Goal: Task Accomplishment & Management: Manage account settings

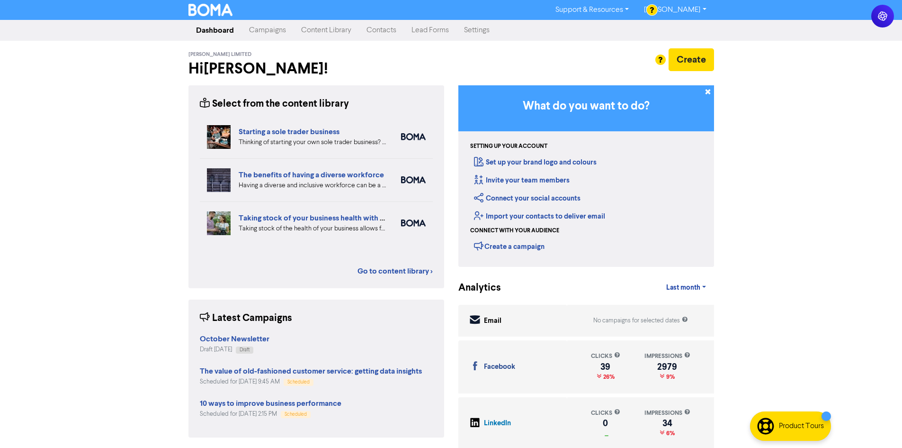
click at [262, 29] on link "Campaigns" at bounding box center [268, 30] width 52 height 19
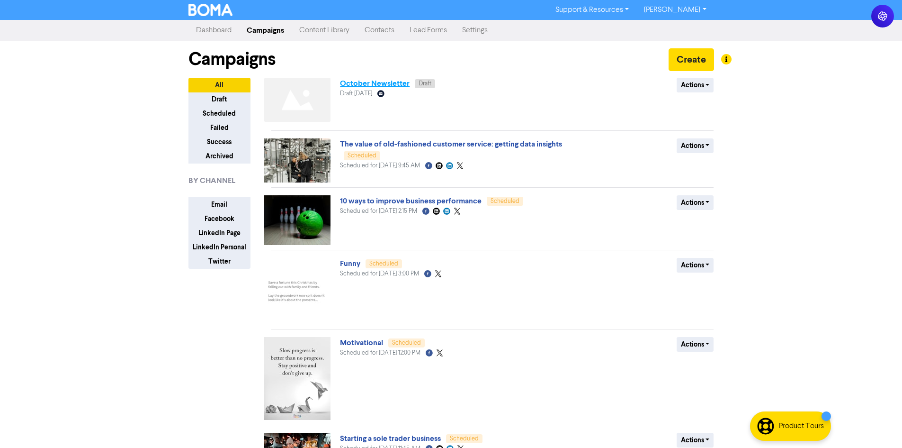
click at [368, 87] on link "October Newsletter" at bounding box center [375, 83] width 70 height 9
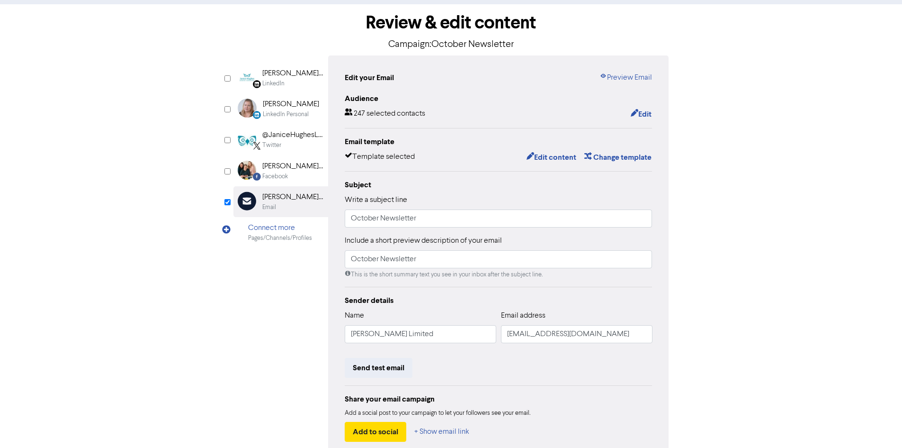
scroll to position [95, 0]
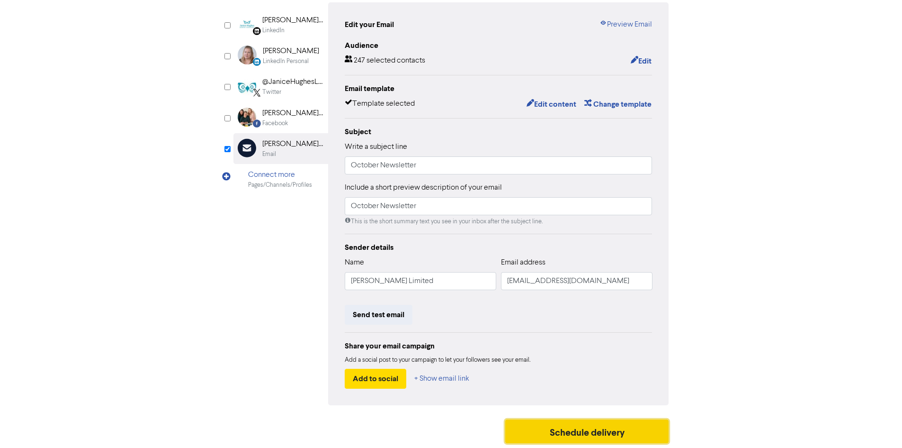
click at [560, 431] on button "Schedule delivery" at bounding box center [587, 431] width 164 height 24
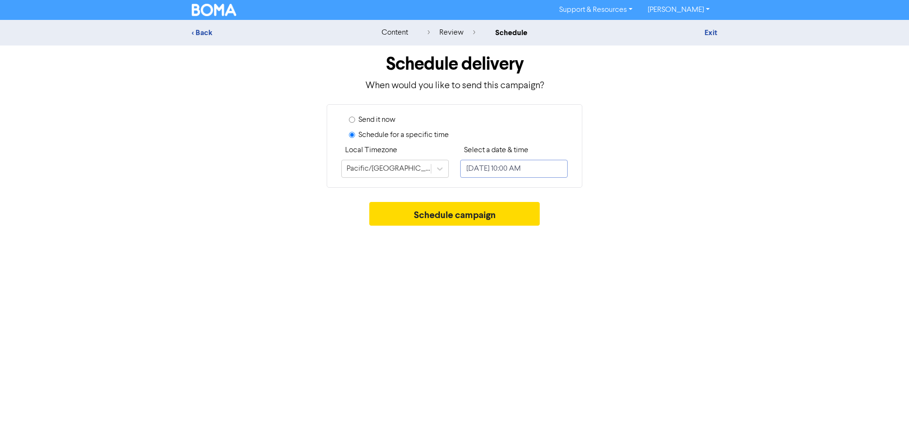
select select "9"
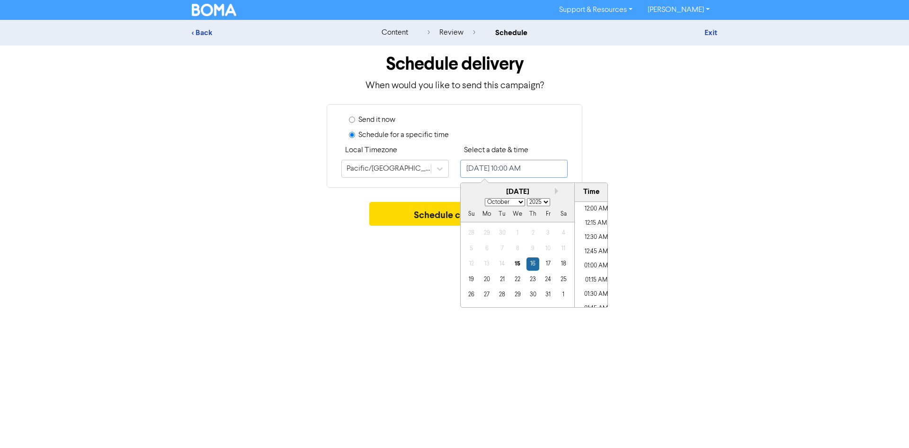
click at [504, 171] on input "[DATE] 10:00 AM" at bounding box center [514, 169] width 108 height 18
click at [521, 263] on div "15" at bounding box center [517, 263] width 13 height 13
click at [596, 286] on li "05:15 PM" at bounding box center [596, 287] width 43 height 14
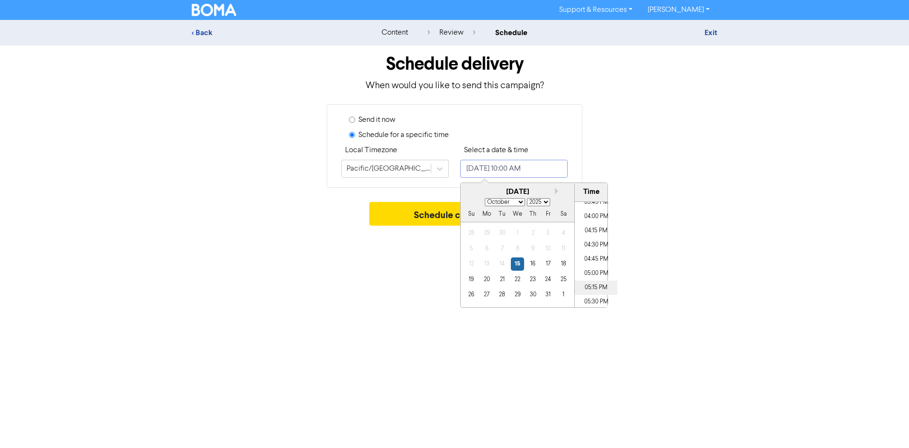
type input "[DATE] 5:15 PM"
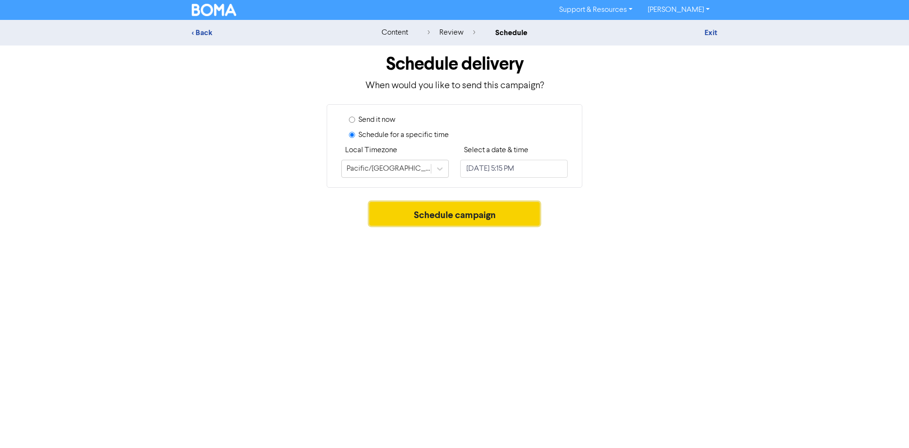
click at [419, 216] on button "Schedule campaign" at bounding box center [454, 214] width 171 height 24
